Goal: Task Accomplishment & Management: Manage account settings

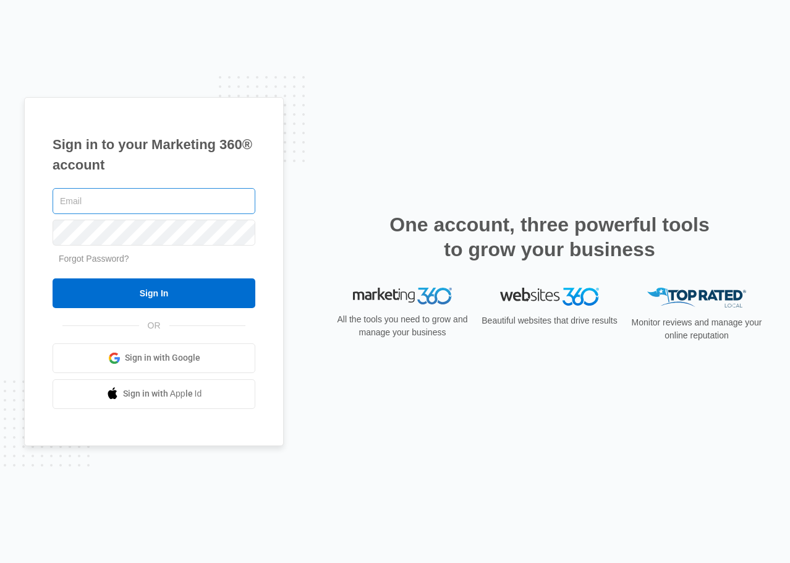
click at [159, 205] on input "text" at bounding box center [154, 201] width 203 height 26
type input "[EMAIL_ADDRESS][DOMAIN_NAME]"
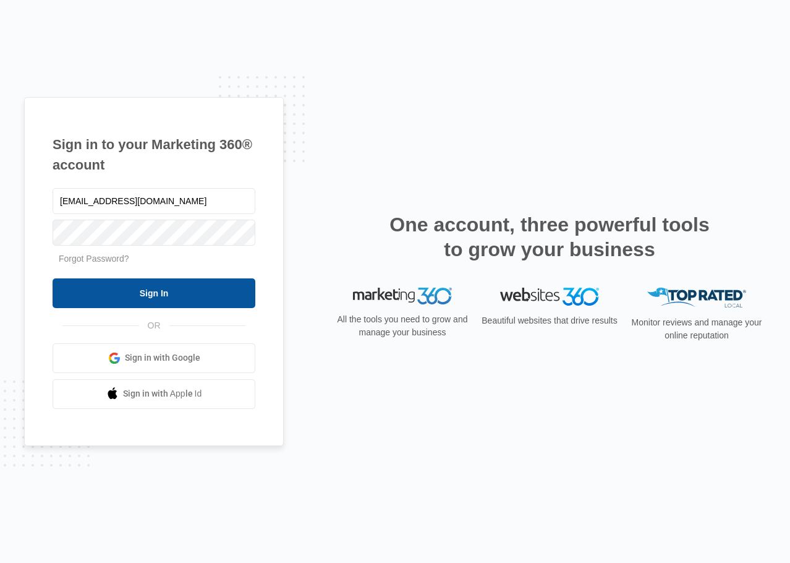
click at [158, 289] on input "Sign In" at bounding box center [154, 293] width 203 height 30
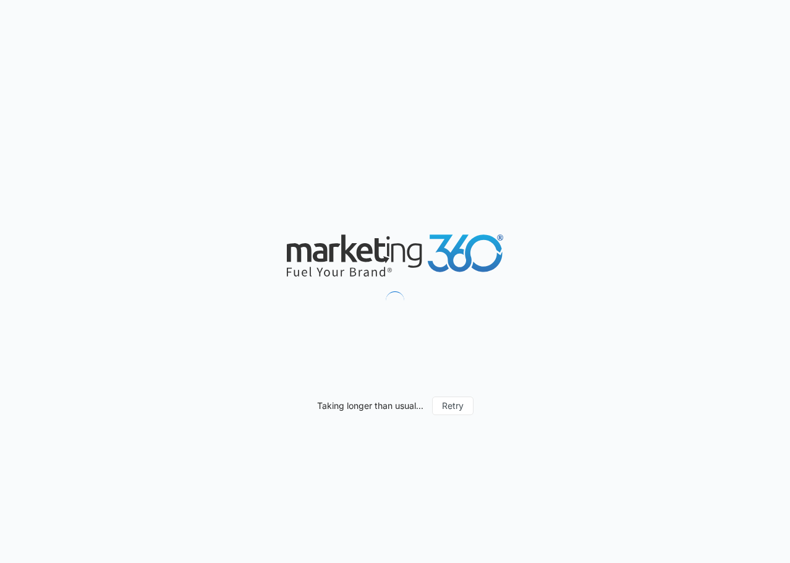
scroll to position [6069, 0]
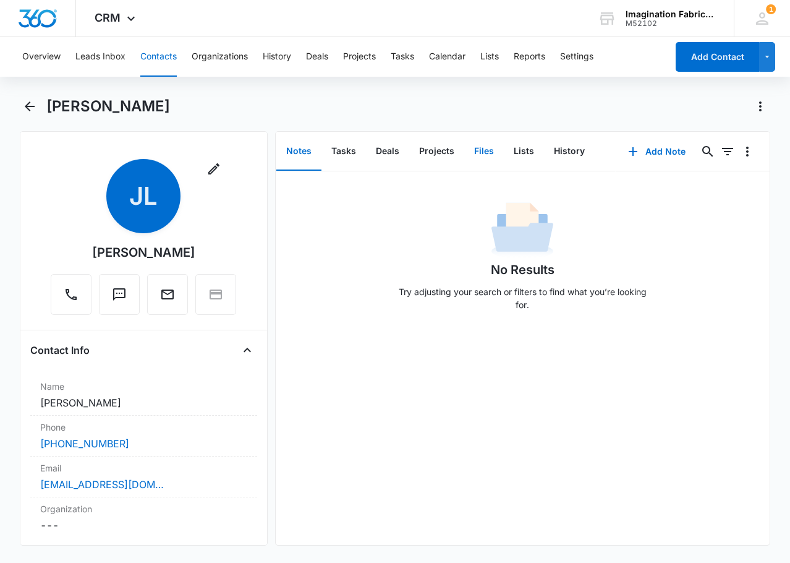
click at [485, 152] on button "Files" at bounding box center [484, 151] width 40 height 38
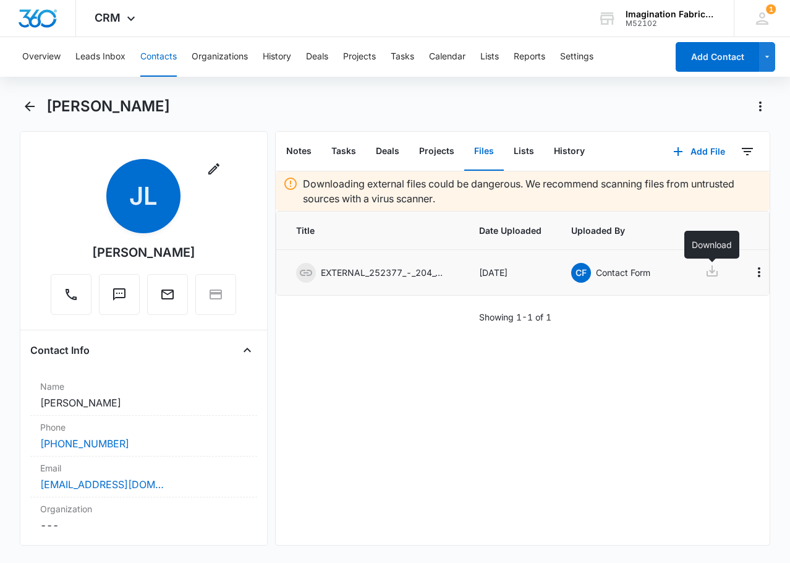
click at [708, 267] on icon at bounding box center [712, 270] width 15 height 15
click at [764, 19] on icon at bounding box center [762, 18] width 19 height 19
